Goal: Communication & Community: Answer question/provide support

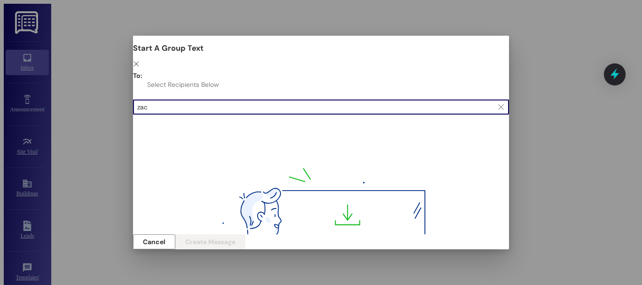
scroll to position [1430, 0]
type input "[PERSON_NAME] cob"
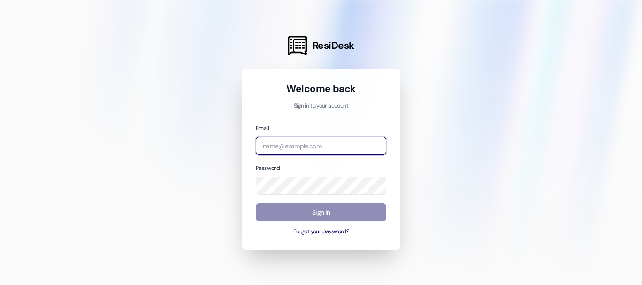
type input "[EMAIL_ADDRESS][DOMAIN_NAME]"
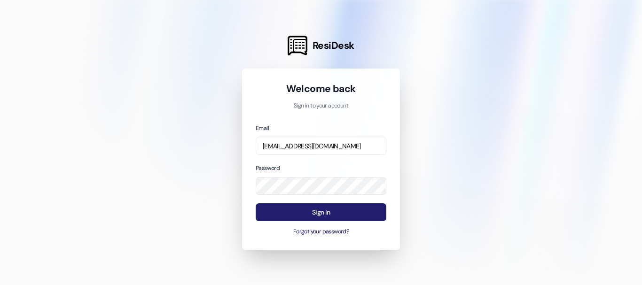
click at [334, 209] on button "Sign In" at bounding box center [321, 212] width 131 height 18
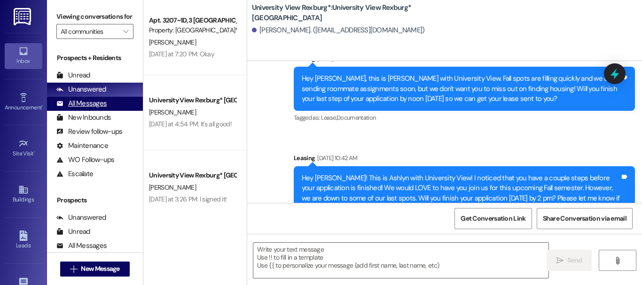
scroll to position [235, 0]
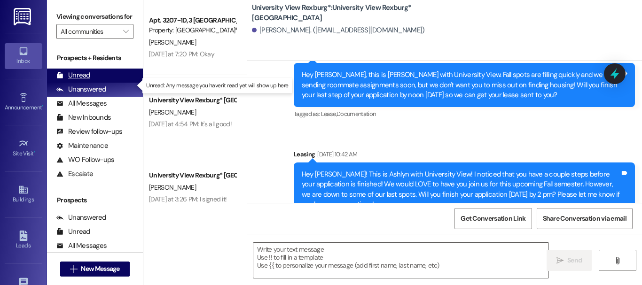
click at [83, 78] on div "Unread (0)" at bounding box center [95, 76] width 96 height 14
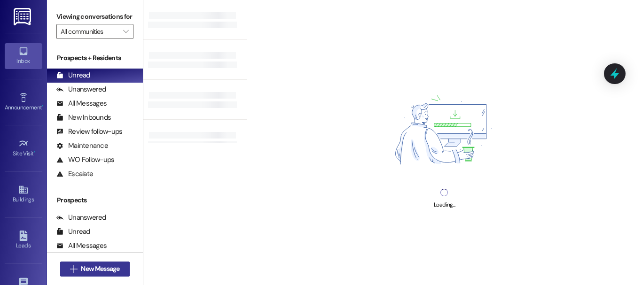
click at [98, 267] on span "New Message" at bounding box center [100, 269] width 39 height 10
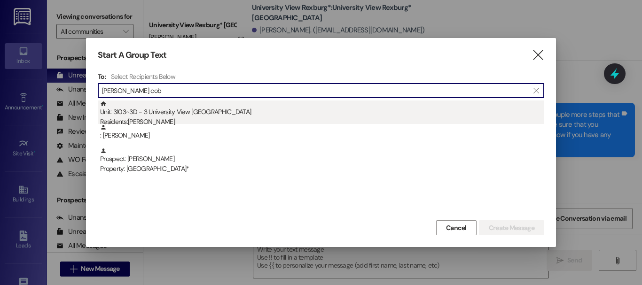
type input "[PERSON_NAME] cob"
click at [170, 117] on div "Unit: 3103~3D - 3 University View Rexburg Residents: [PERSON_NAME]" at bounding box center [322, 114] width 444 height 27
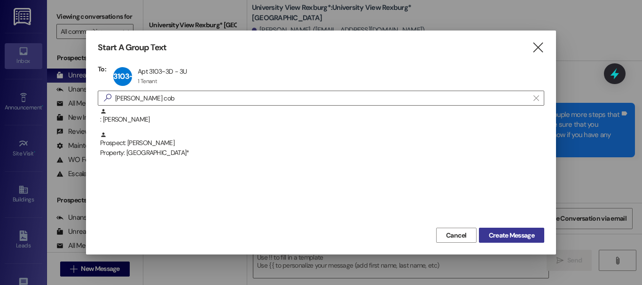
click at [519, 232] on span "Create Message" at bounding box center [512, 236] width 46 height 10
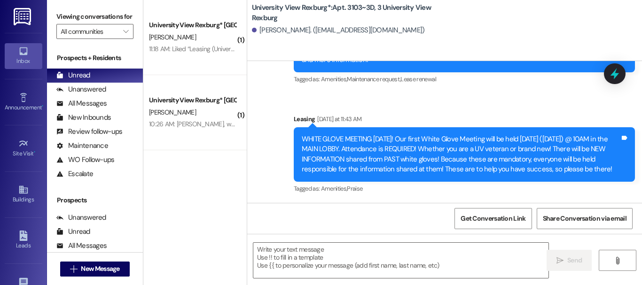
scroll to position [1, 0]
click at [268, 257] on textarea at bounding box center [400, 260] width 295 height 35
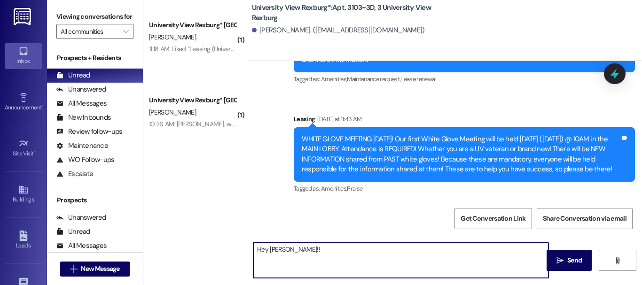
type textarea "Hey [PERSON_NAME]!!"
click at [311, 254] on textarea "Hey [PERSON_NAME]!!" at bounding box center [400, 260] width 295 height 35
click at [311, 253] on textarea "Hey [PERSON_NAME]!!" at bounding box center [400, 260] width 295 height 35
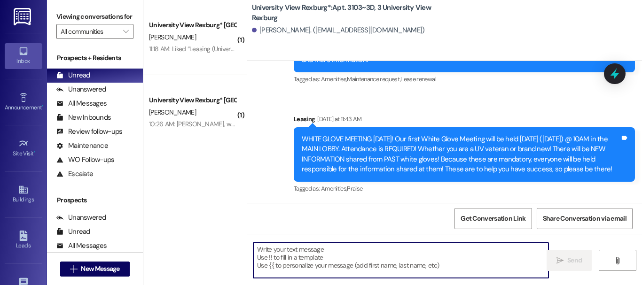
click at [271, 258] on textarea at bounding box center [400, 260] width 295 height 35
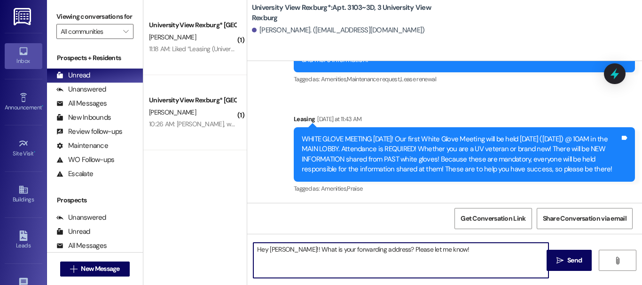
type textarea "Hey [PERSON_NAME]!! What is your forwarding address? Please let me know!!"
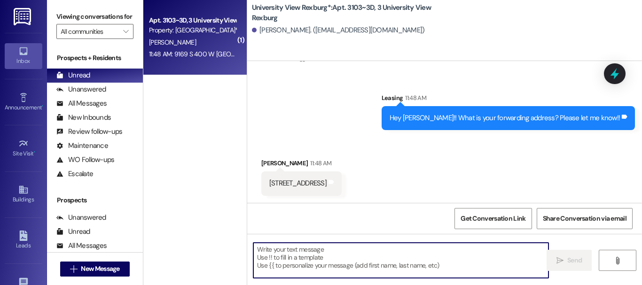
scroll to position [17483, 0]
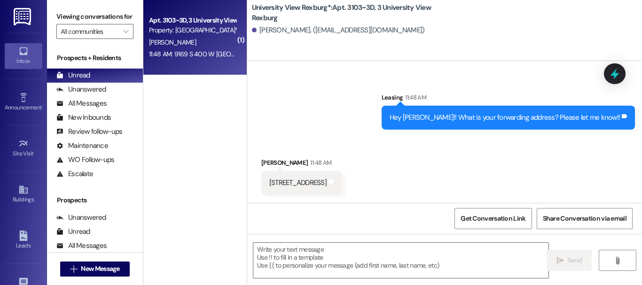
drag, startPoint x: 296, startPoint y: 183, endPoint x: 280, endPoint y: 184, distance: 16.5
click at [280, 184] on div "[STREET_ADDRESS]" at bounding box center [297, 183] width 57 height 10
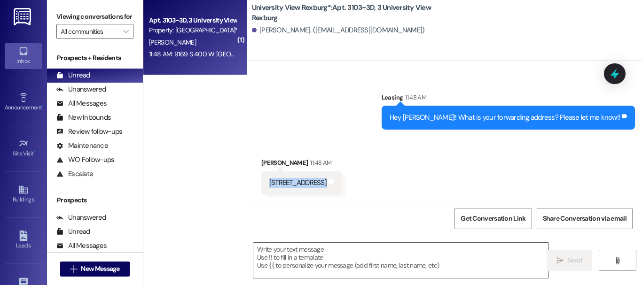
copy div "9169 S 400 W [GEOGRAPHIC_DATA] ID 83440 Tags and notes"
